Goal: Information Seeking & Learning: Learn about a topic

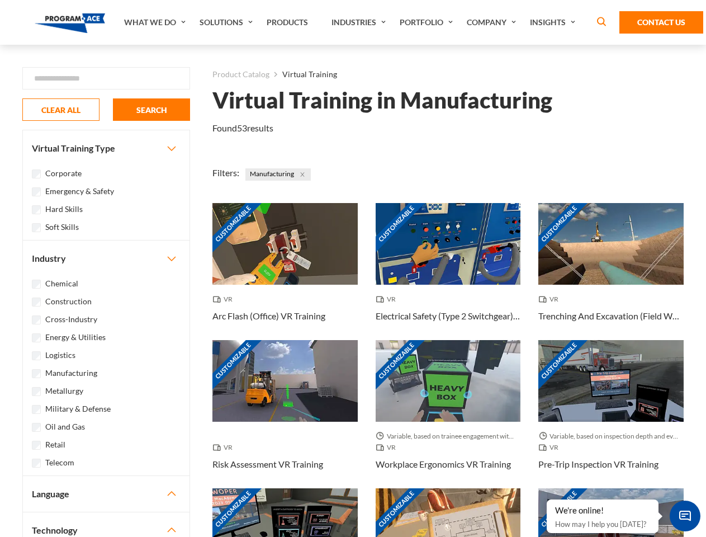
click at [156, 22] on link "What We Do" at bounding box center [156, 22] width 75 height 45
click at [228, 22] on link "Solutions" at bounding box center [227, 22] width 67 height 45
click at [360, 22] on link "Industries" at bounding box center [360, 22] width 68 height 45
click at [494, 22] on link "Company" at bounding box center [492, 22] width 63 height 45
click at [555, 22] on link "Insights" at bounding box center [553, 22] width 59 height 45
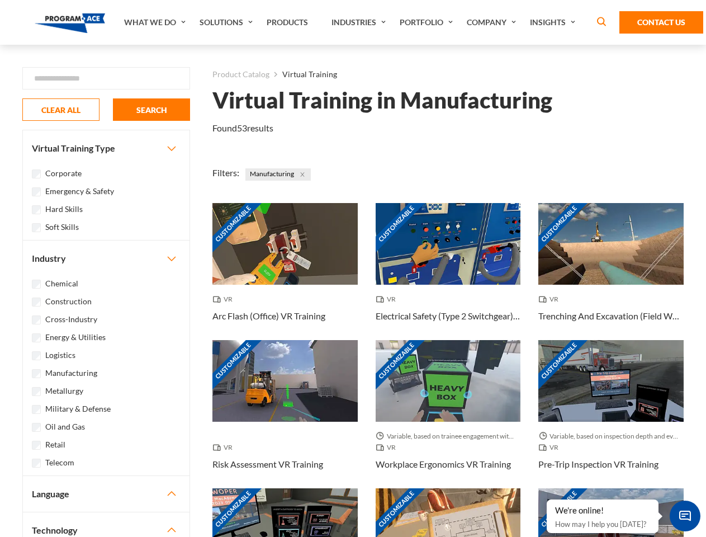
click at [0, 0] on div "Blog White Papers News" at bounding box center [0, 0] width 0 height 0
click at [0, 0] on strong "How Virtual Learning Can Enhance Workforce Productivity: A Guide for L&D Manage…" at bounding box center [0, 0] width 0 height 0
click at [685, 515] on span "Minimize live chat window" at bounding box center [685, 515] width 41 height 41
click at [547, 500] on div "Customizable" at bounding box center [610, 529] width 145 height 82
